Goal: Task Accomplishment & Management: Use online tool/utility

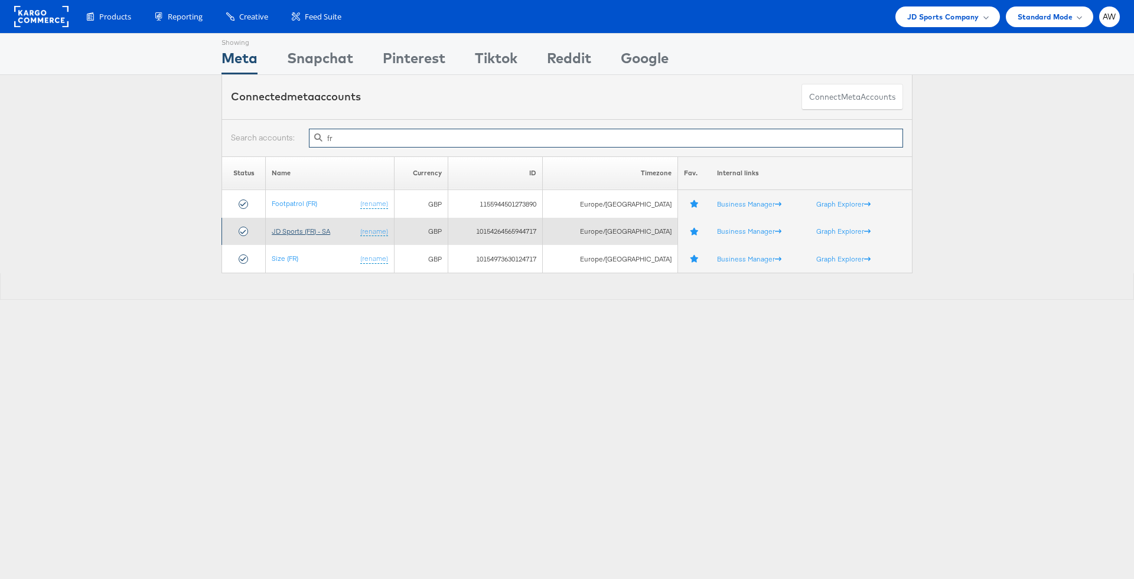
type input "fr"
click at [309, 227] on link "JD Sports (FR) - SA" at bounding box center [301, 231] width 58 height 9
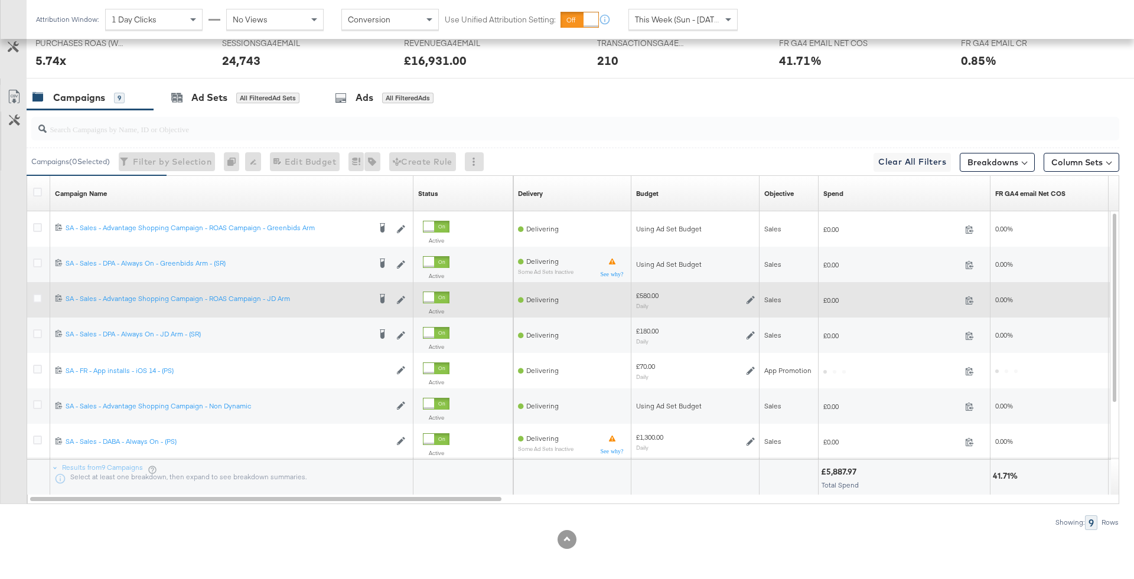
scroll to position [569, 0]
click at [46, 296] on div at bounding box center [39, 299] width 22 height 21
click at [38, 296] on icon at bounding box center [37, 298] width 9 height 9
click at [0, 0] on input "checkbox" at bounding box center [0, 0] width 0 height 0
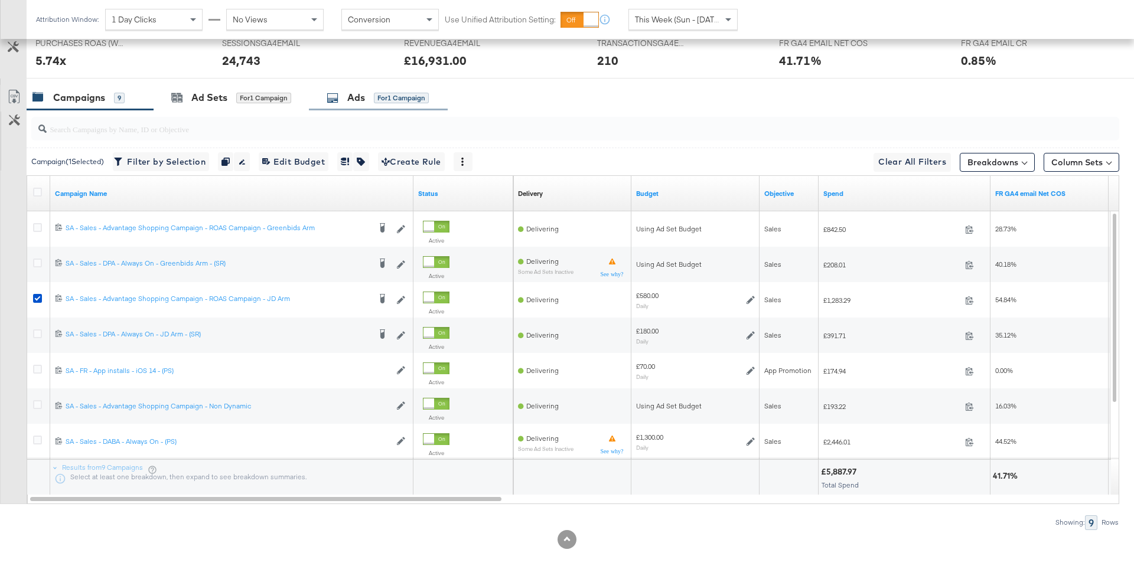
click at [393, 102] on div "Ads for 1 Campaign" at bounding box center [378, 98] width 102 height 14
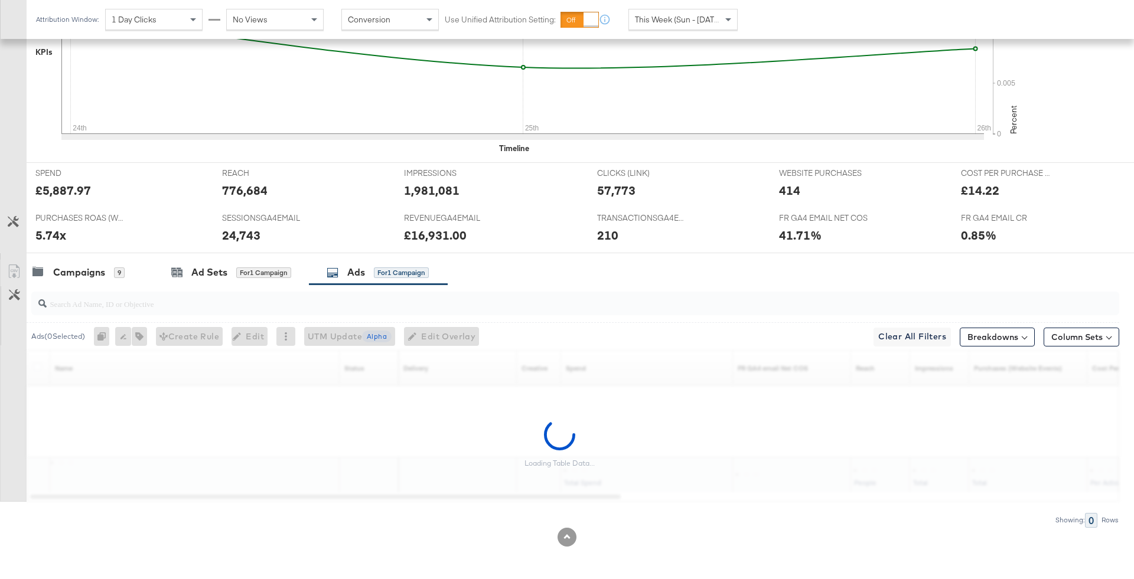
scroll to position [392, 0]
click at [409, 304] on input "search" at bounding box center [533, 301] width 973 height 23
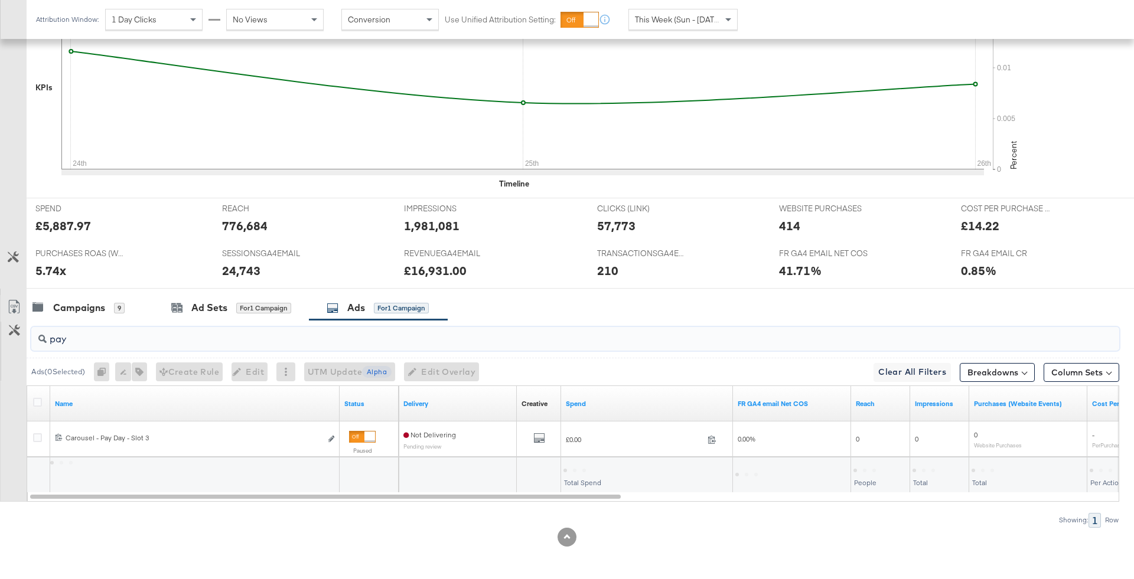
scroll to position [356, 0]
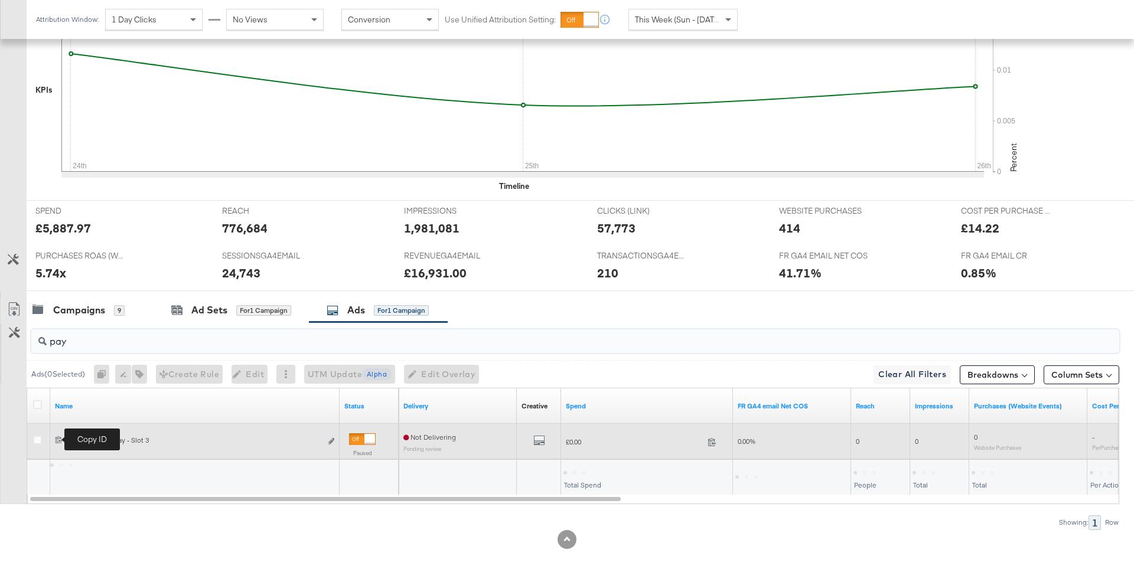
type input "pay"
click at [57, 436] on icon at bounding box center [59, 440] width 8 height 8
